Goal: Information Seeking & Learning: Learn about a topic

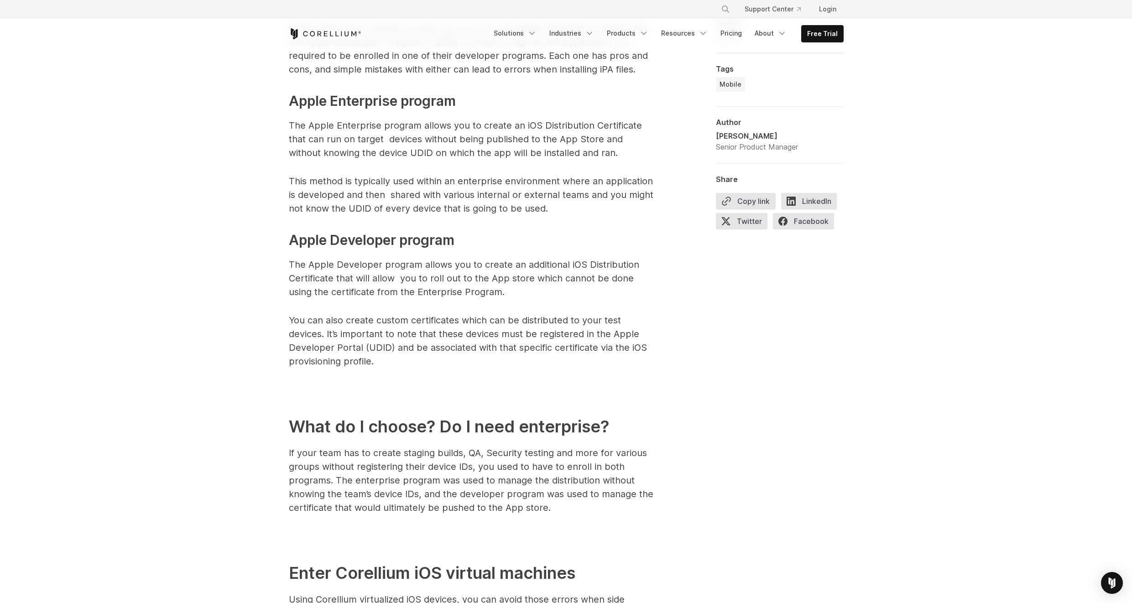
scroll to position [855, 0]
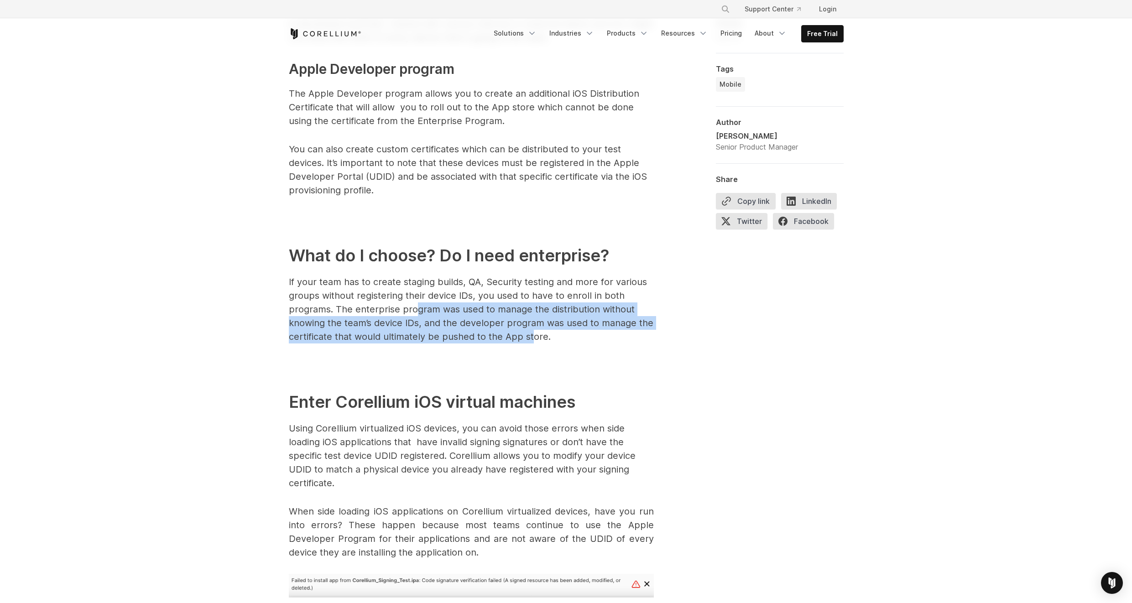
drag, startPoint x: 477, startPoint y: 316, endPoint x: 530, endPoint y: 332, distance: 55.7
click at [531, 332] on p "If your team has to create staging builds, QA, Security testing and more for va…" at bounding box center [471, 309] width 365 height 68
click at [530, 332] on p "If your team has to create staging builds, QA, Security testing and more for va…" at bounding box center [471, 309] width 365 height 68
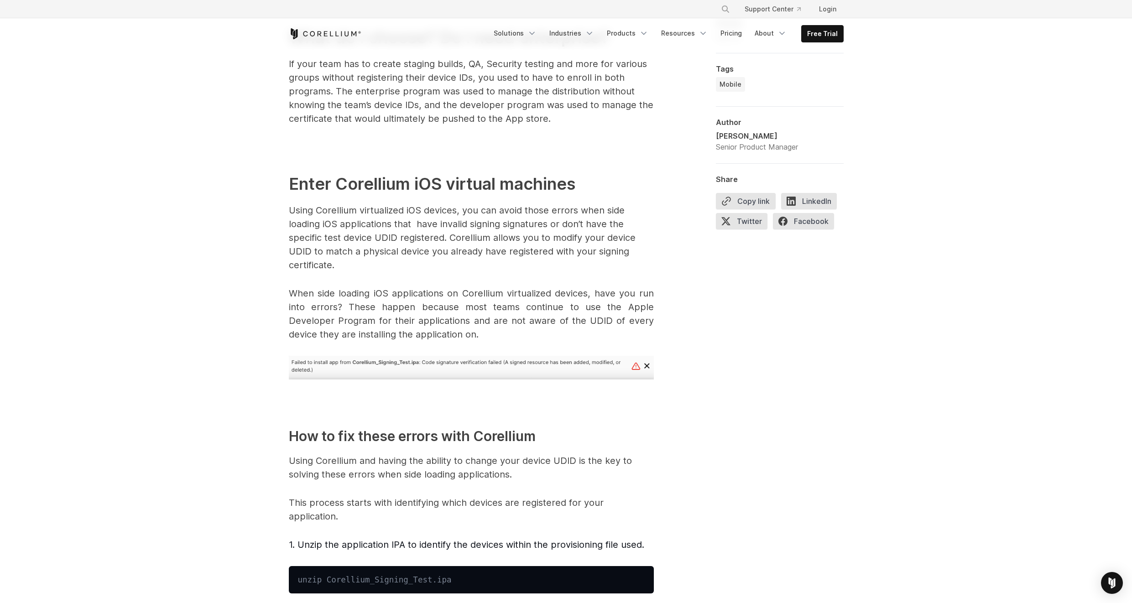
scroll to position [1080, 0]
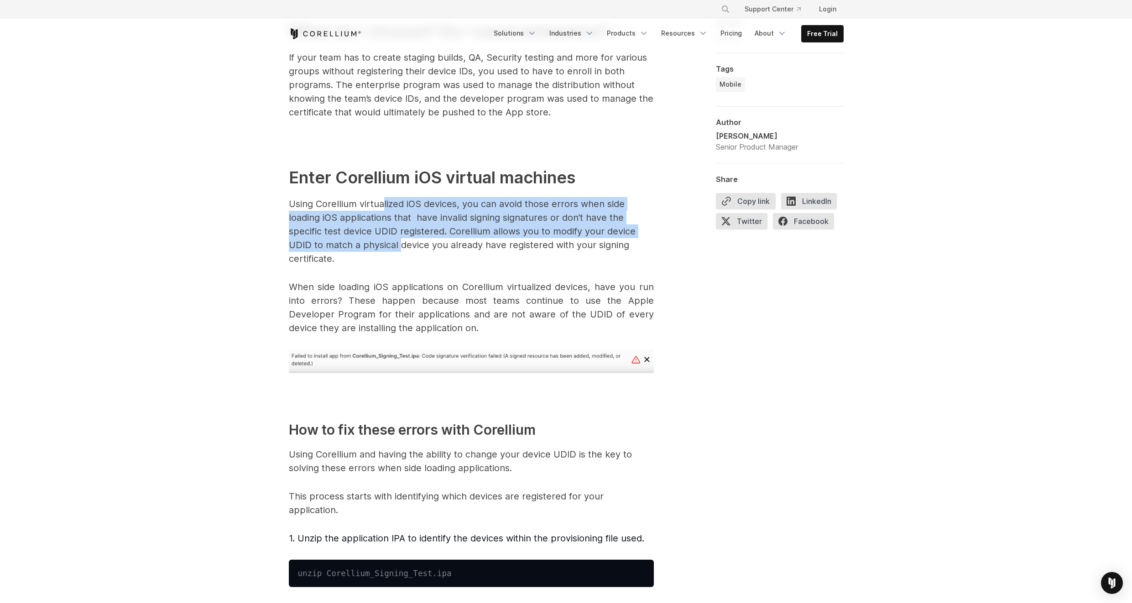
drag, startPoint x: 384, startPoint y: 204, endPoint x: 401, endPoint y: 248, distance: 46.7
click at [401, 248] on p "Using Corellium virtualized iOS devices, you can avoid those errors when side l…" at bounding box center [471, 231] width 365 height 68
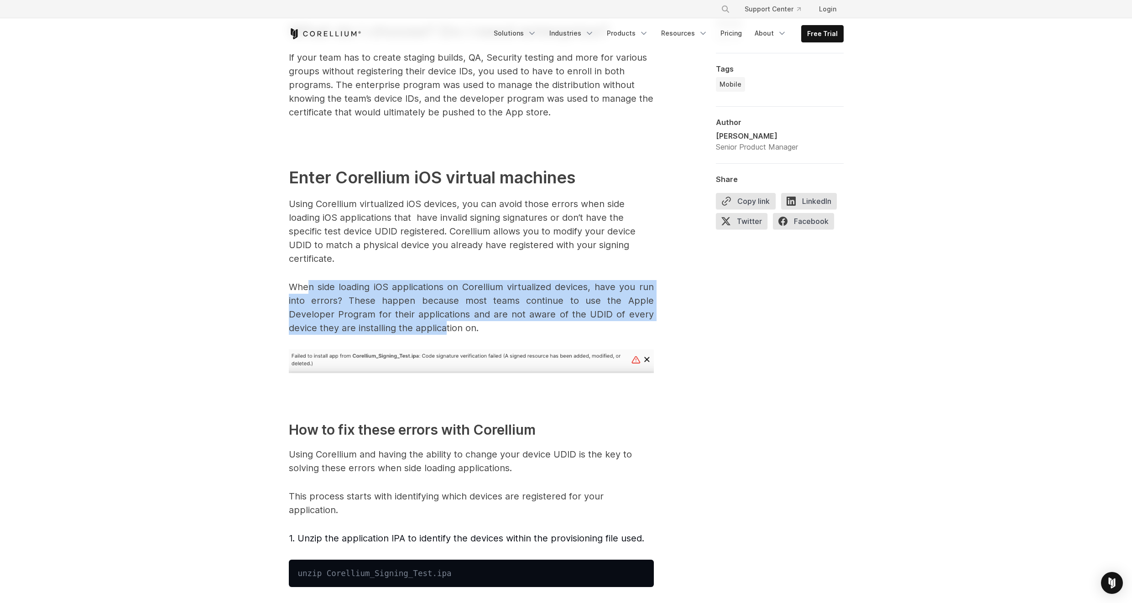
drag, startPoint x: 328, startPoint y: 281, endPoint x: 390, endPoint y: 327, distance: 77.1
click at [390, 327] on p "When side loading iOS applications on Corellium virtualized devices, have you r…" at bounding box center [471, 307] width 365 height 55
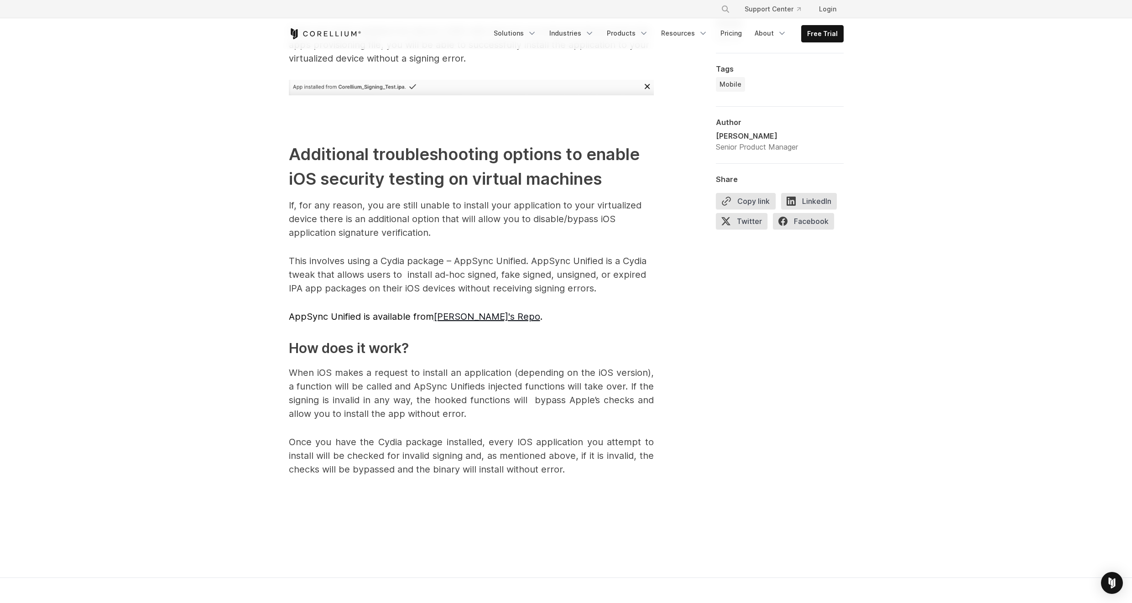
scroll to position [2370, 0]
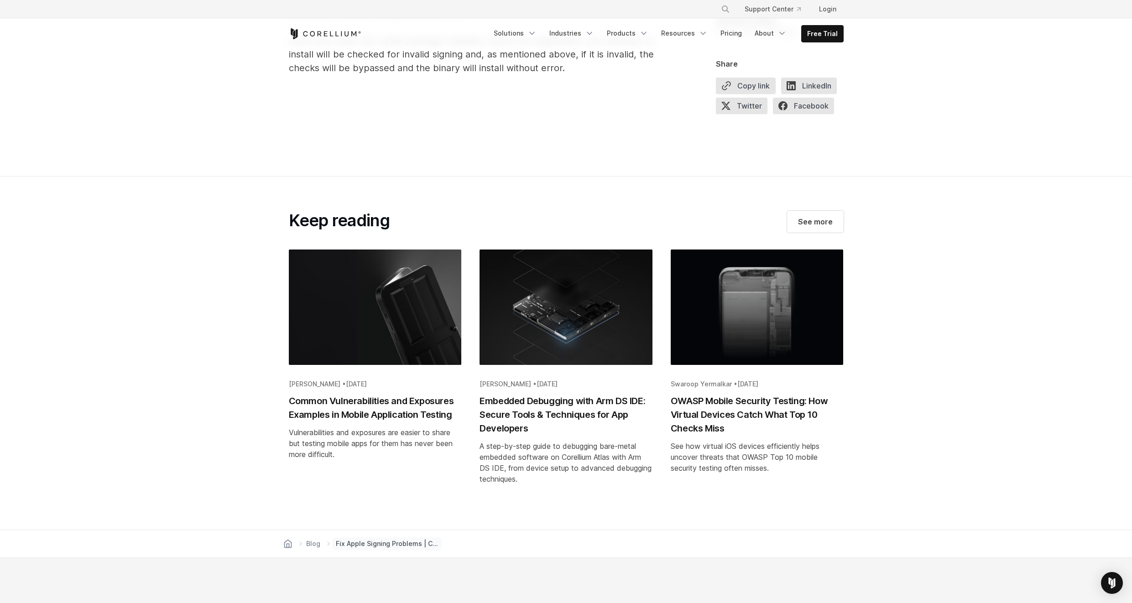
click at [720, 412] on h2 "OWASP Mobile Security Testing: How Virtual Devices Catch What Top 10 Checks Miss" at bounding box center [757, 414] width 173 height 41
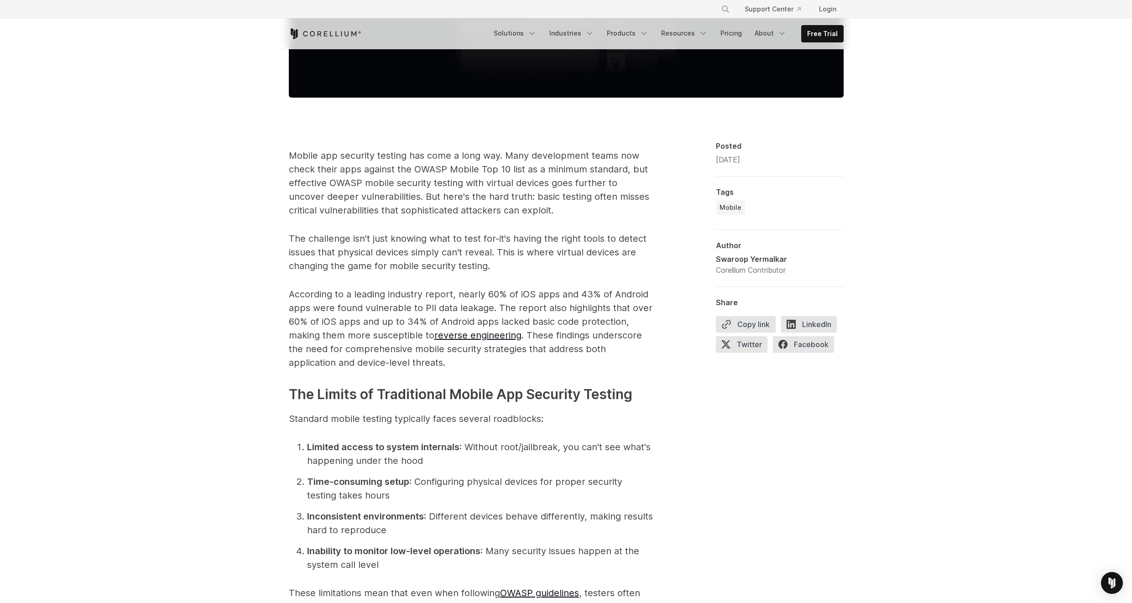
scroll to position [539, 0]
